Goal: Communication & Community: Answer question/provide support

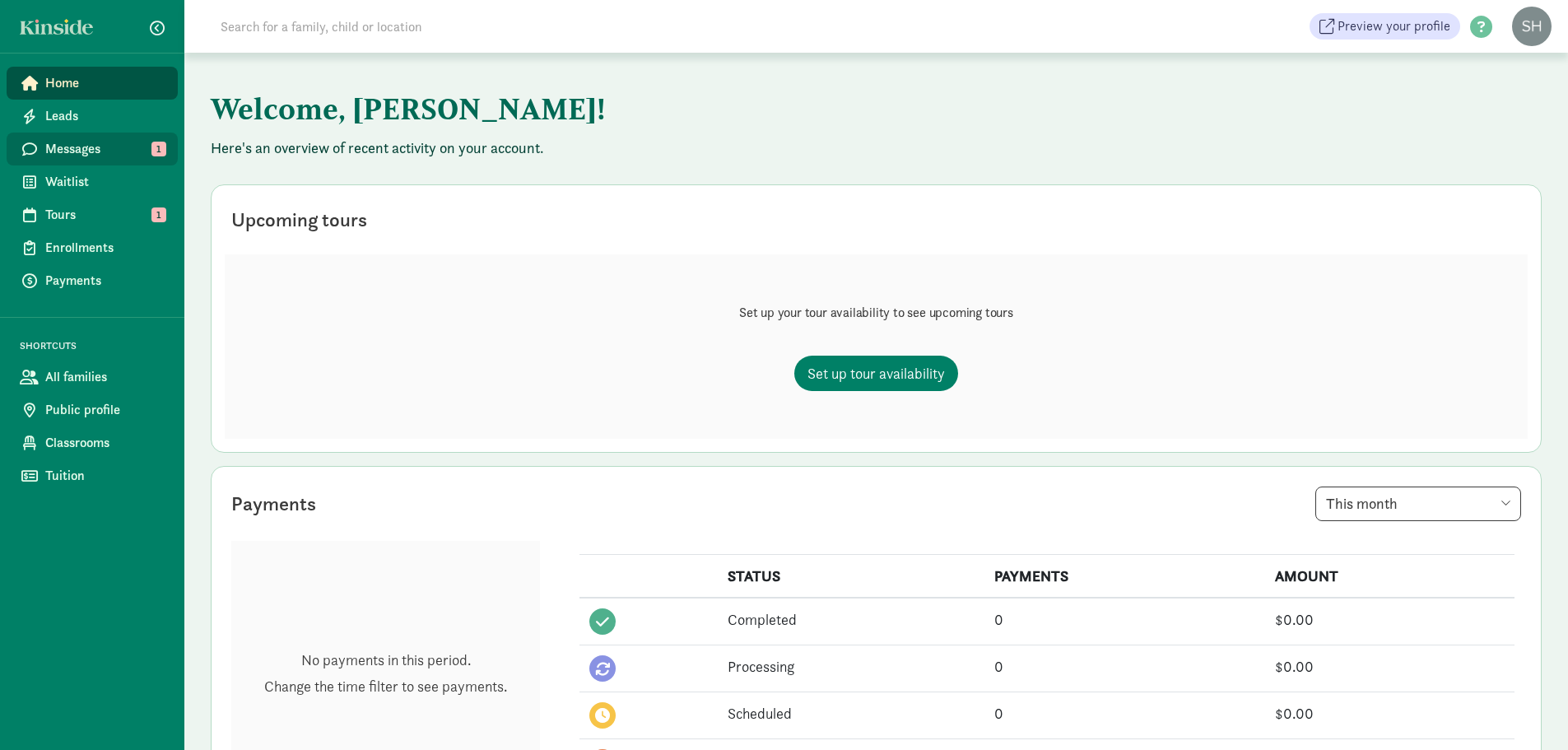
click at [78, 144] on span "Messages" at bounding box center [105, 148] width 120 height 19
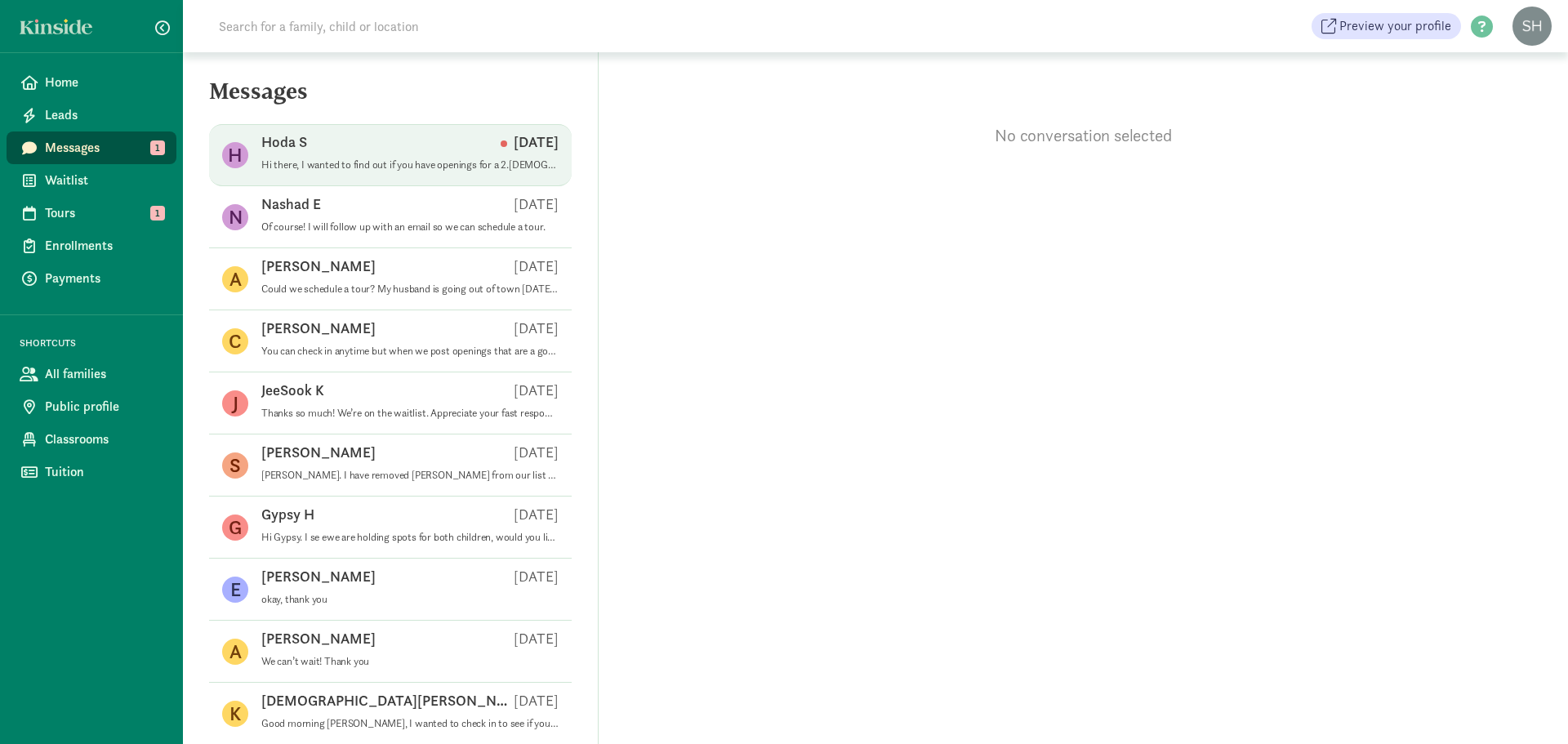
click at [410, 160] on p "Hi there, I wanted to find out if you have openings for a 2.[DEMOGRAPHIC_DATA] …" at bounding box center [409, 165] width 297 height 13
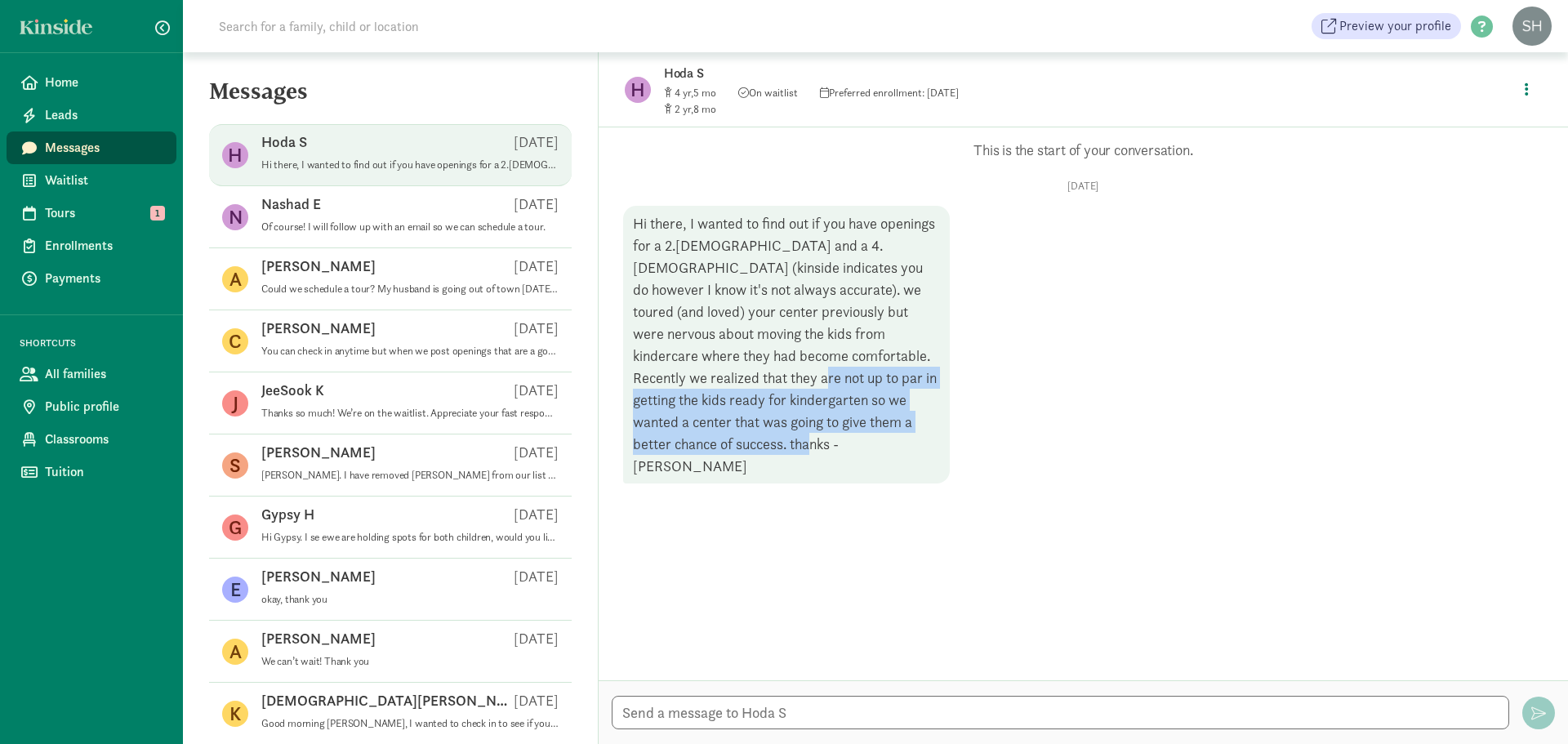
drag, startPoint x: 856, startPoint y: 451, endPoint x: 711, endPoint y: 385, distance: 159.3
click at [711, 379] on div "Hi there, I wanted to find out if you have openings for a 2.[DEMOGRAPHIC_DATA] …" at bounding box center [787, 344] width 327 height 277
click at [780, 456] on div "Hi there, I wanted to find out if you have openings for a 2.[DEMOGRAPHIC_DATA] …" at bounding box center [787, 344] width 327 height 277
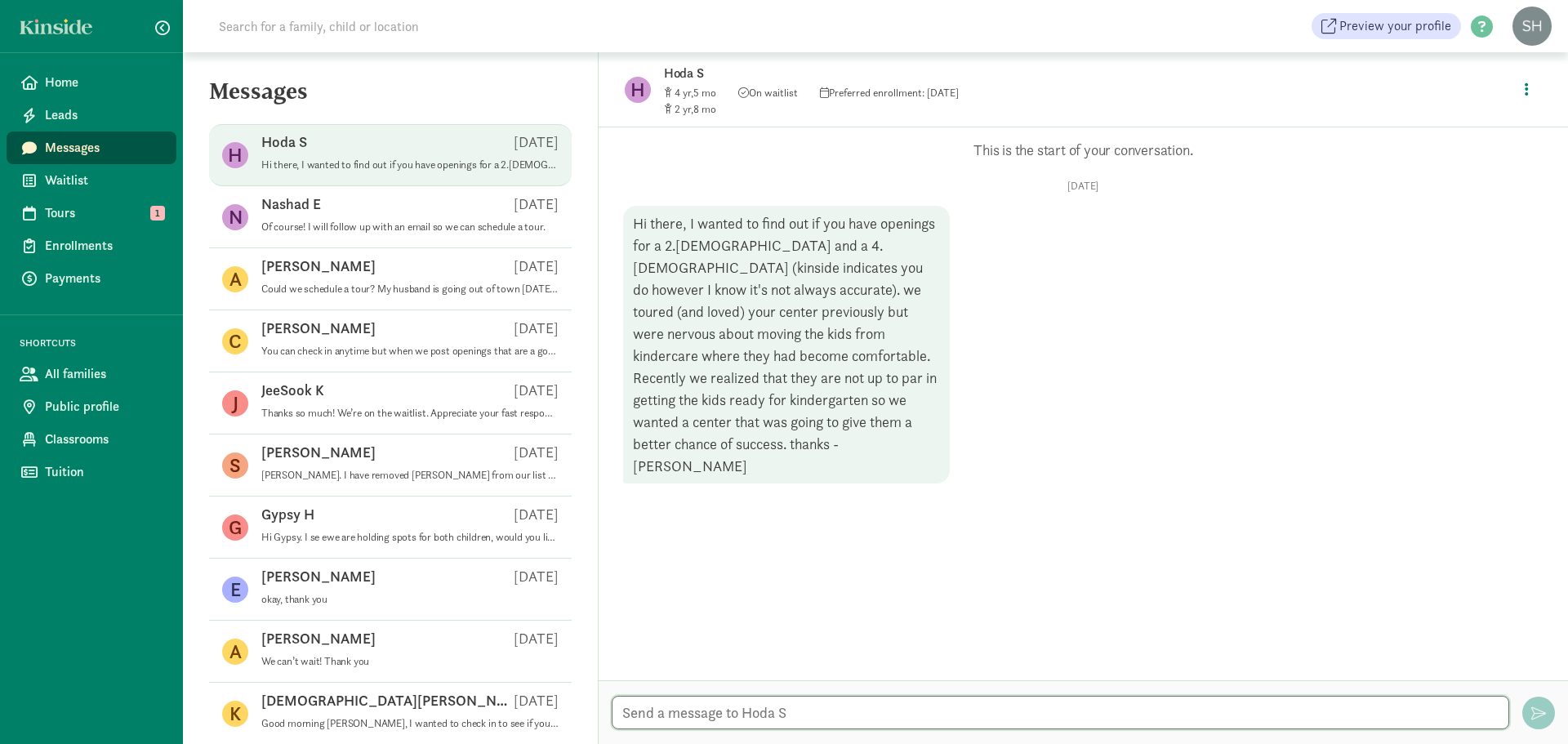
click at [827, 712] on textarea at bounding box center [1060, 712] width 897 height 33
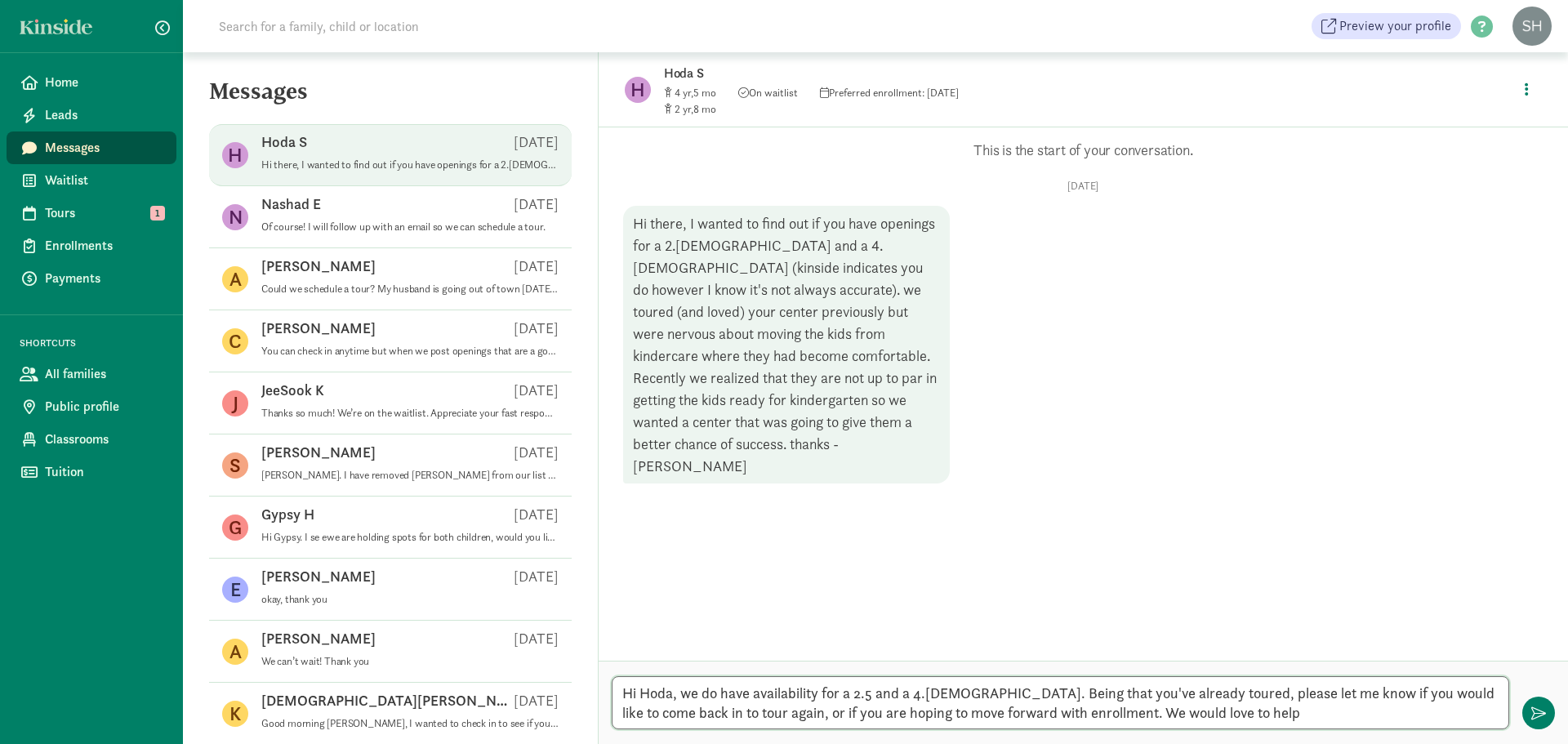
click at [798, 690] on textarea "Hi Hoda, we do have availability for a 2.5 and a 4.[DEMOGRAPHIC_DATA]. Being th…" at bounding box center [1060, 703] width 897 height 54
click at [811, 690] on textarea "Hi Hoda, we do have availability for a 2.5 and a 4.[DEMOGRAPHIC_DATA]. Being th…" at bounding box center [1060, 703] width 897 height 54
click at [753, 700] on textarea "Hi Hoda, we do have availability for a 2.5 and a 4.[DEMOGRAPHIC_DATA]. Being th…" at bounding box center [1060, 703] width 897 height 54
drag, startPoint x: 1320, startPoint y: 714, endPoint x: 1002, endPoint y: 712, distance: 318.0
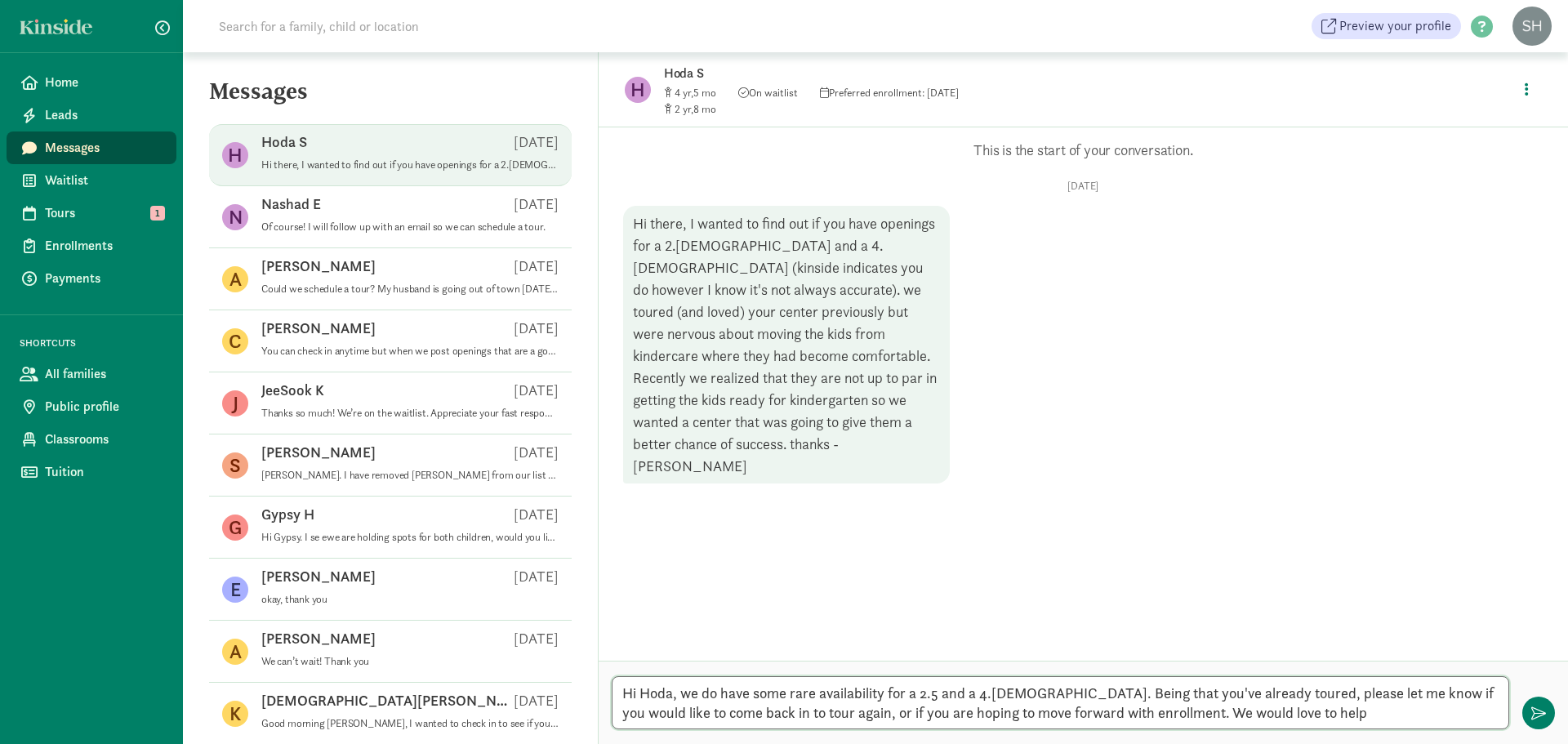
click at [1002, 712] on textarea "Hi Hoda, we do have some rare availability for a 2.5 and a 4.[DEMOGRAPHIC_DATA]…" at bounding box center [1060, 703] width 897 height 54
click at [1283, 710] on textarea "Hi Hoda, we do have some rare availability for a 2.5 and a 4.[DEMOGRAPHIC_DATA]…" at bounding box center [1060, 703] width 897 height 54
drag, startPoint x: 1296, startPoint y: 716, endPoint x: 1143, endPoint y: 728, distance: 153.5
click at [1143, 728] on textarea "Hi Hoda, we do have some rare availability for a 2.5 and a 4.[DEMOGRAPHIC_DATA]…" at bounding box center [1060, 703] width 897 height 54
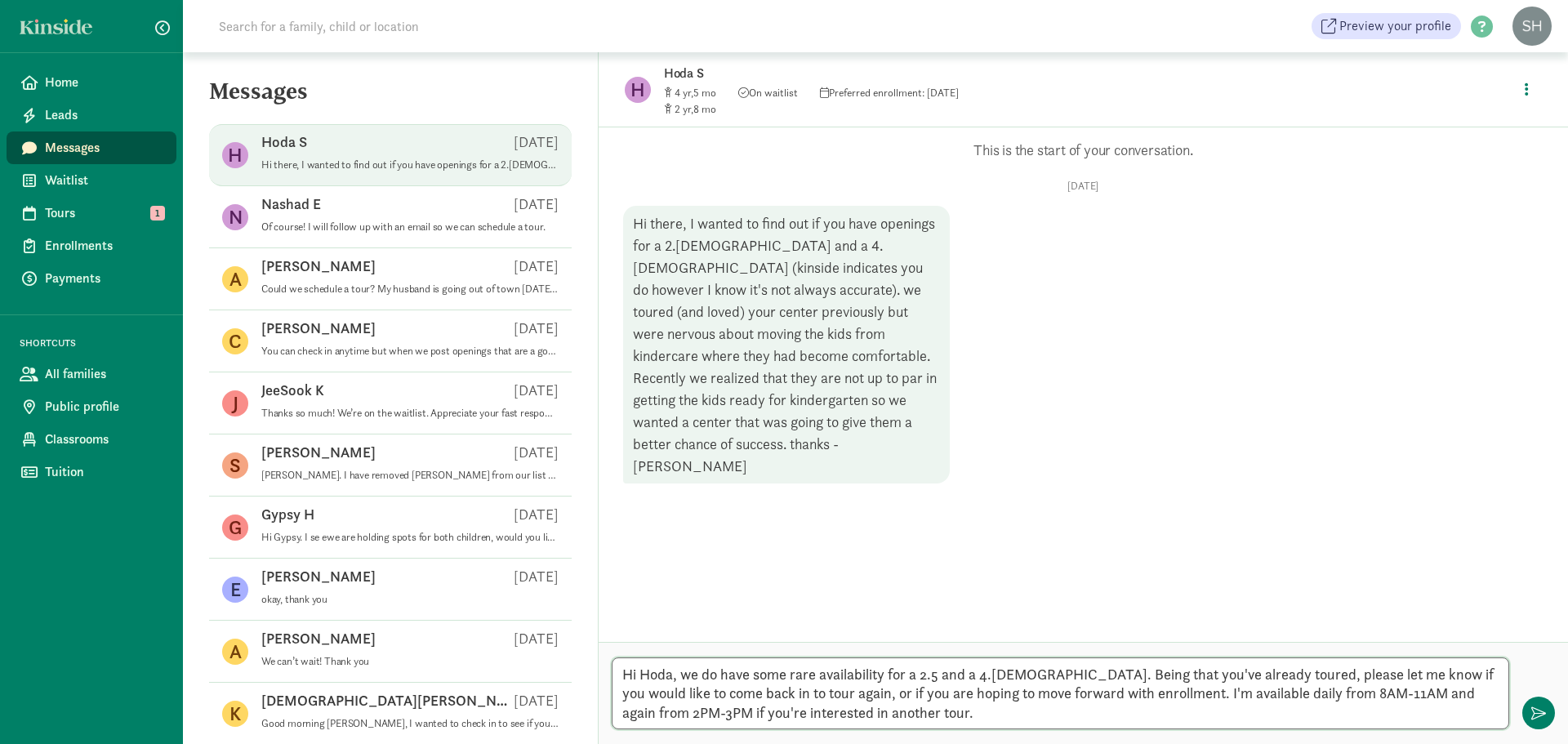
click at [651, 711] on textarea "Hi Hoda, we do have some rare availability for a 2.5 and a 4.[DEMOGRAPHIC_DATA]…" at bounding box center [1060, 692] width 897 height 72
type textarea "Hi Hoda, we do have some rare availability for a 2.5 and a 4.[DEMOGRAPHIC_DATA]…"
click at [1537, 708] on span "button" at bounding box center [1537, 712] width 14 height 14
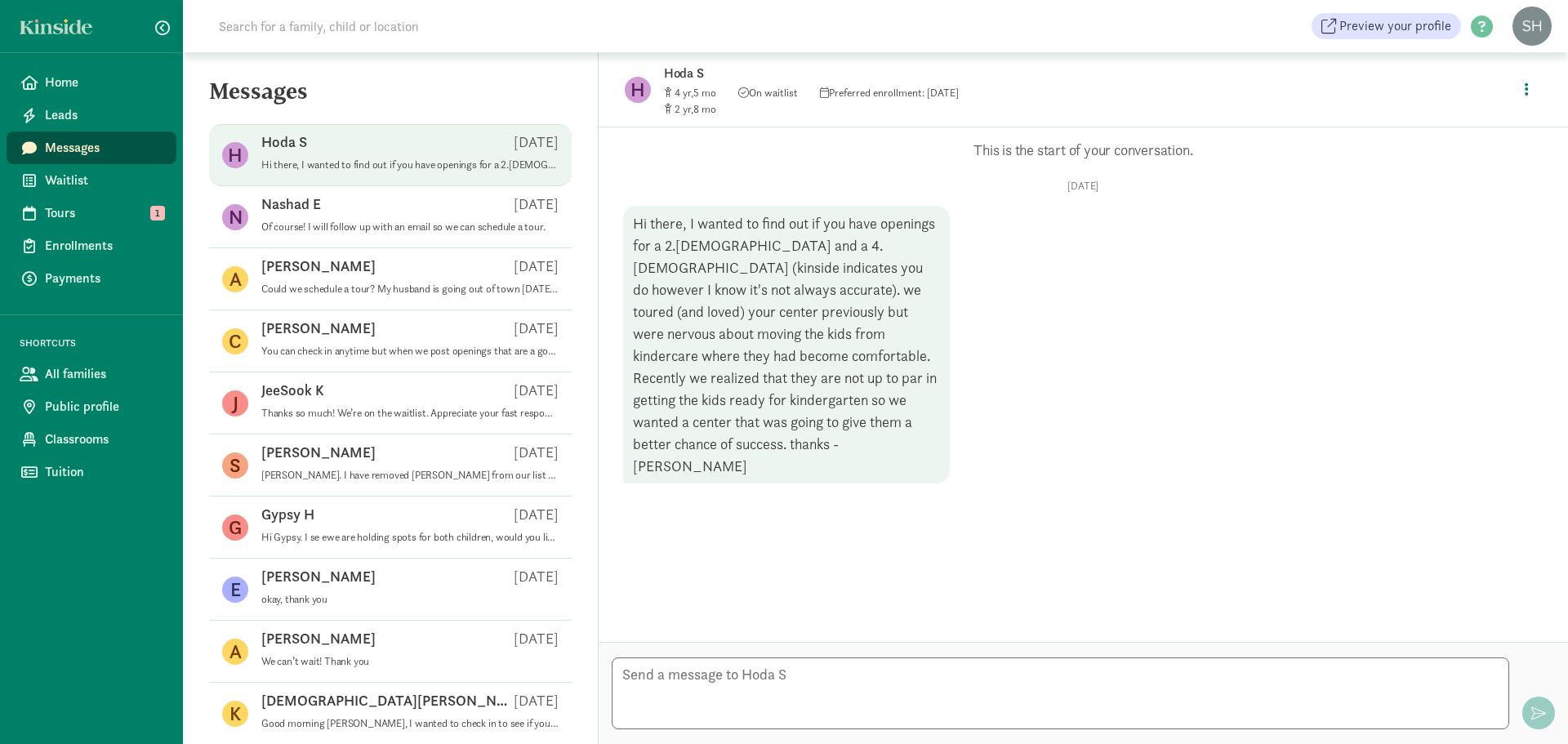
scroll to position [36, 0]
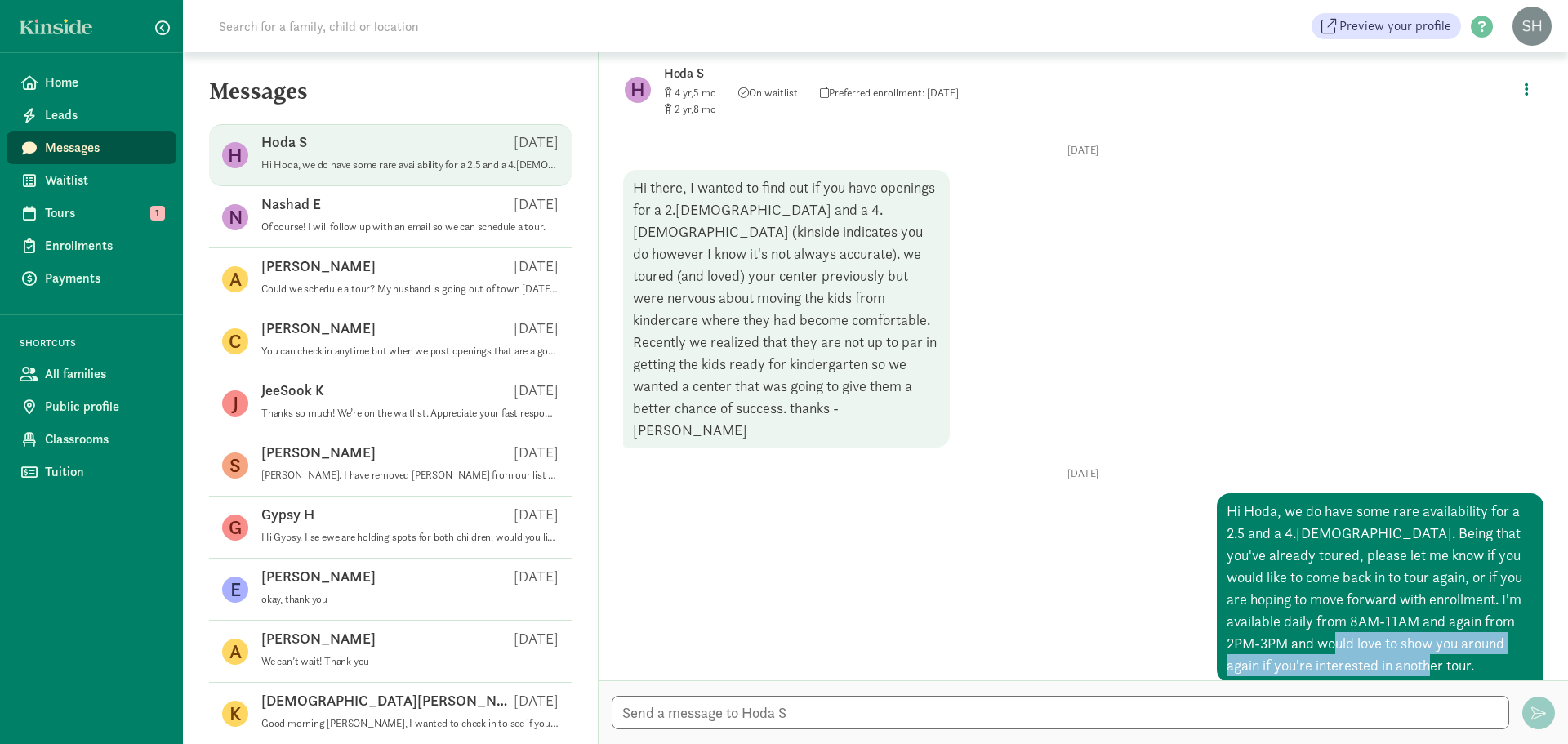
drag, startPoint x: 1401, startPoint y: 654, endPoint x: 1277, endPoint y: 619, distance: 128.8
click at [1277, 619] on div "Hi Hoda, we do have some rare availability for a 2.5 and a 4.[DEMOGRAPHIC_DATA]…" at bounding box center [1380, 588] width 327 height 189
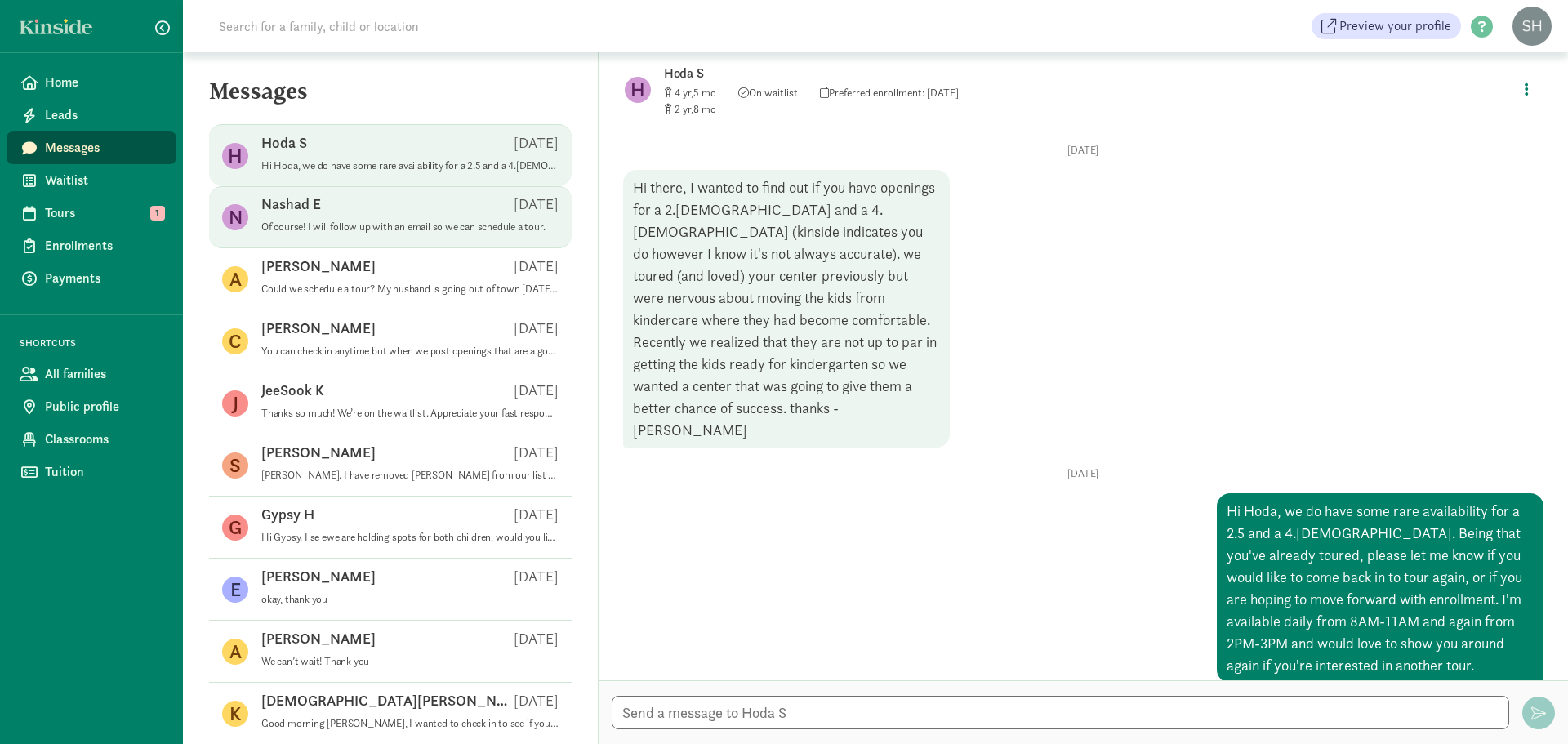
click at [391, 229] on p "Of course! I will follow up with an email so we can schedule a tour." at bounding box center [409, 228] width 297 height 13
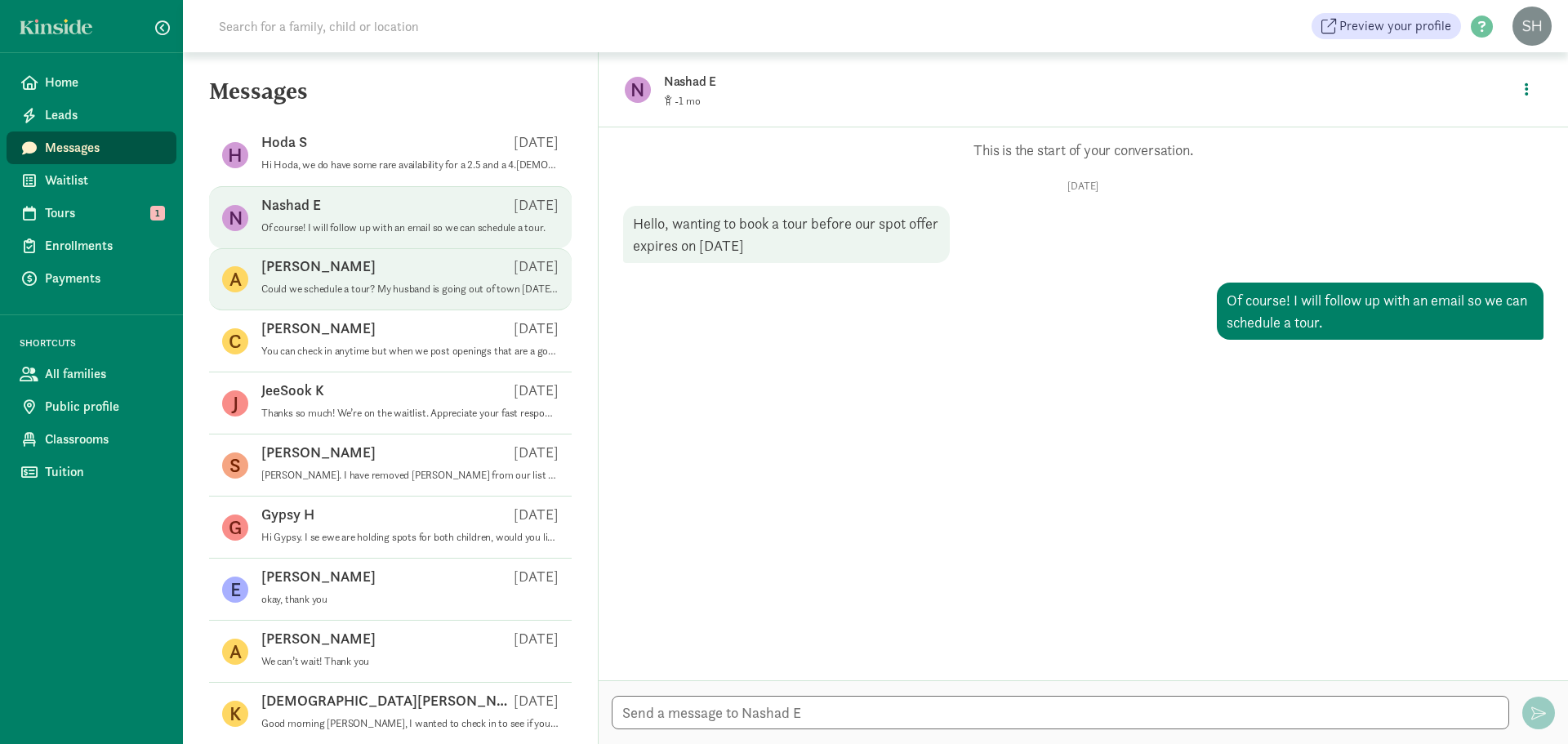
click at [405, 268] on div "[PERSON_NAME] [DATE]" at bounding box center [409, 269] width 297 height 26
